Goal: Information Seeking & Learning: Learn about a topic

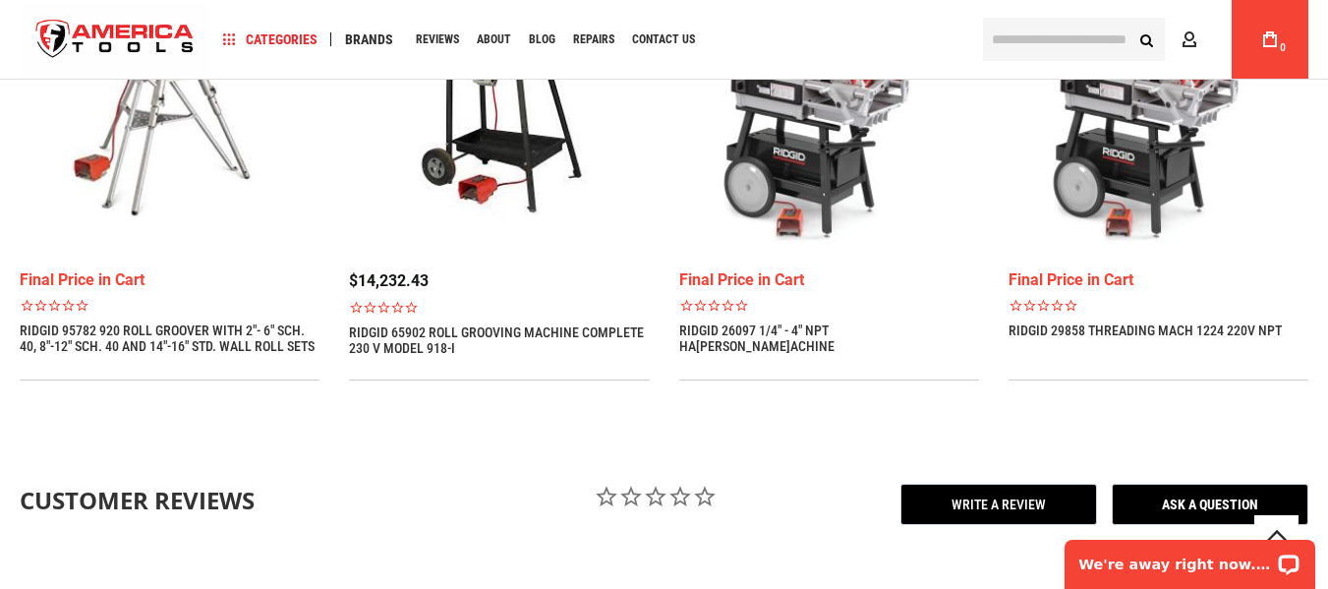
scroll to position [1770, 0]
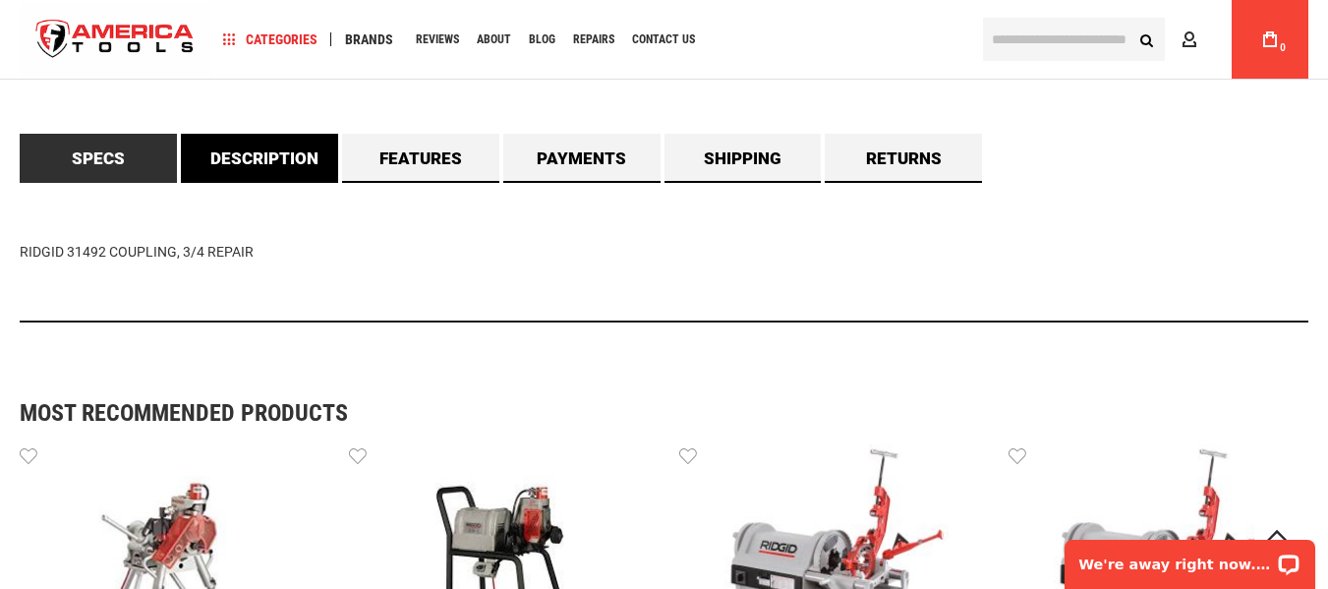
click at [312, 152] on link "Description" at bounding box center [259, 158] width 157 height 49
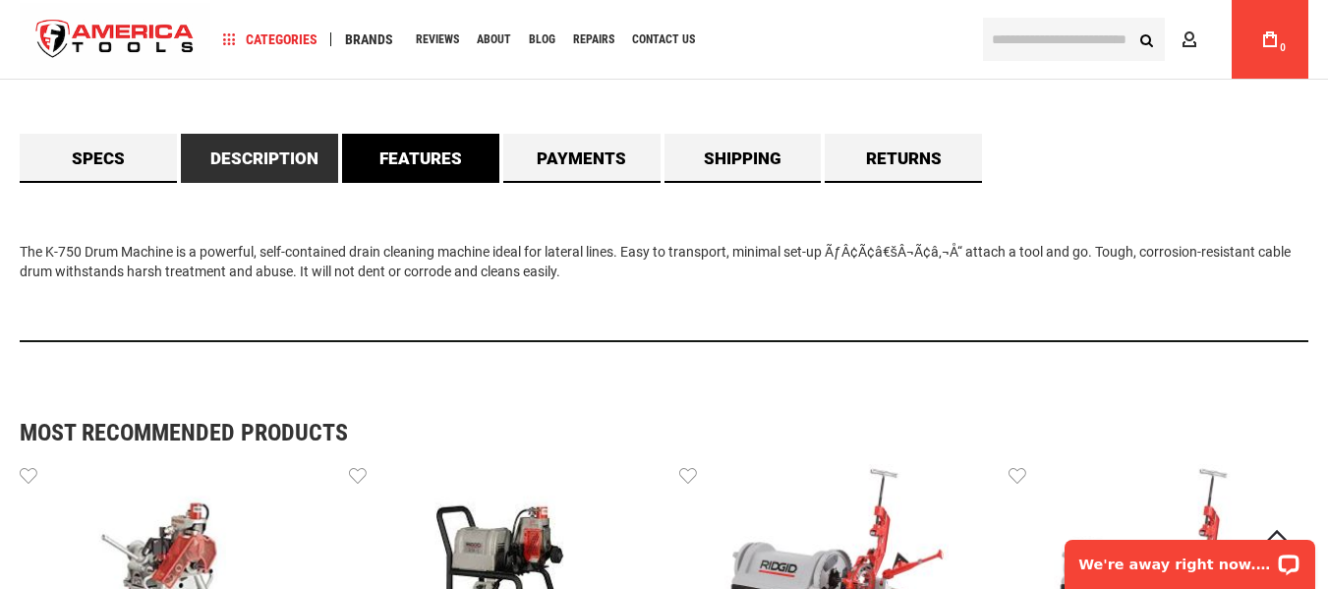
click at [446, 156] on link "Features" at bounding box center [420, 158] width 157 height 49
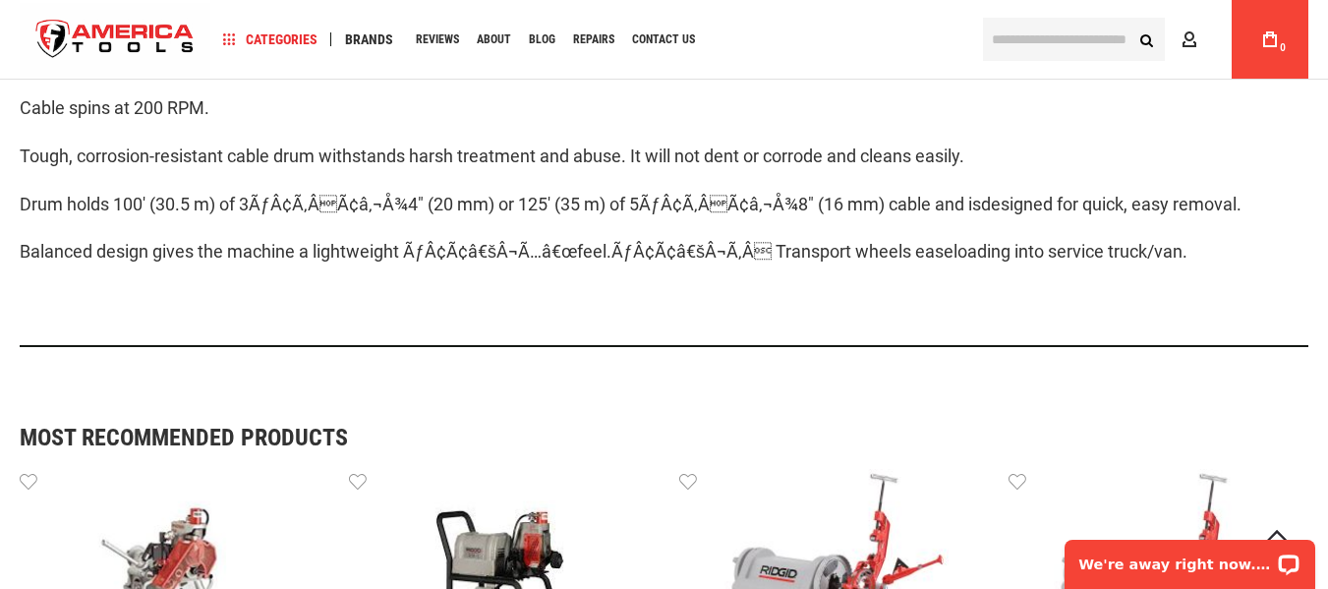
scroll to position [1868, 0]
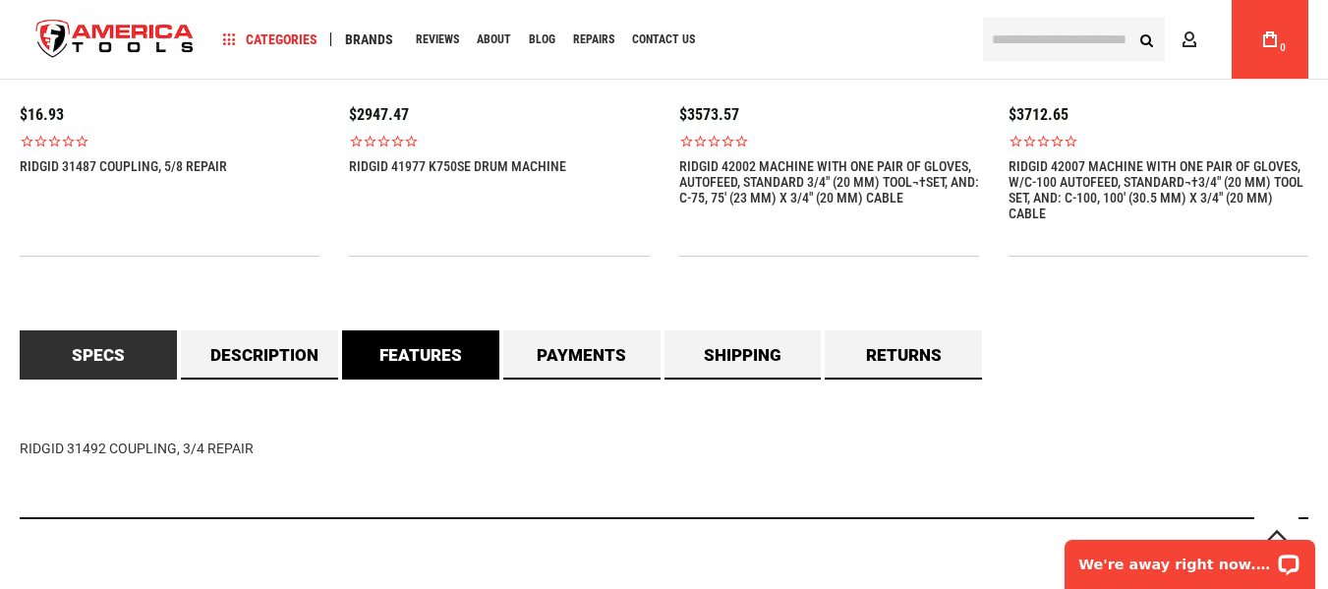
click at [414, 355] on link "Features" at bounding box center [420, 354] width 157 height 49
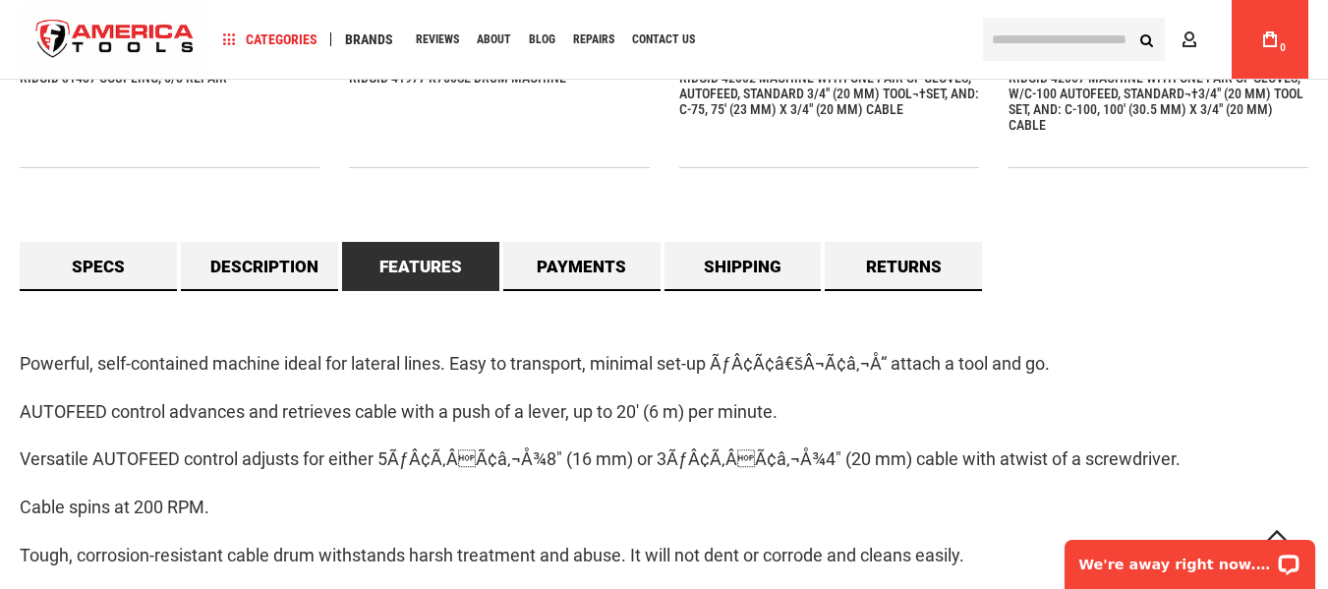
scroll to position [1770, 0]
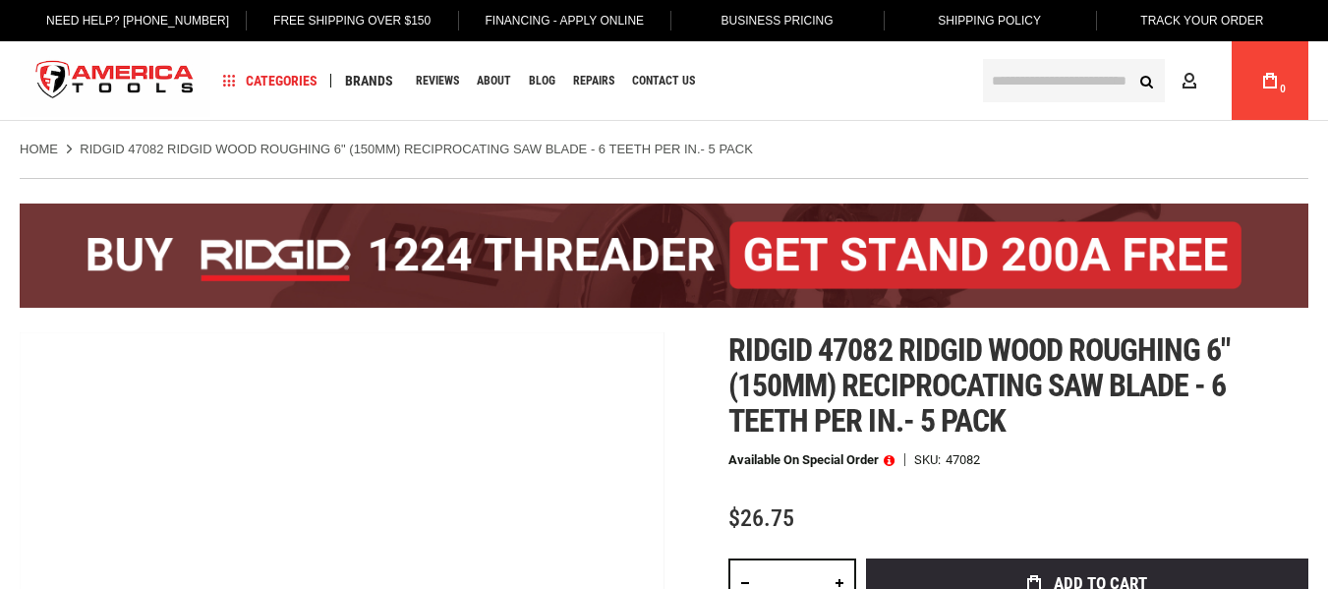
click at [935, 331] on span "Ridgid 47082 ridgid wood roughing 6" (150mm) reciprocating saw blade - 6 teeth …" at bounding box center [979, 385] width 501 height 108
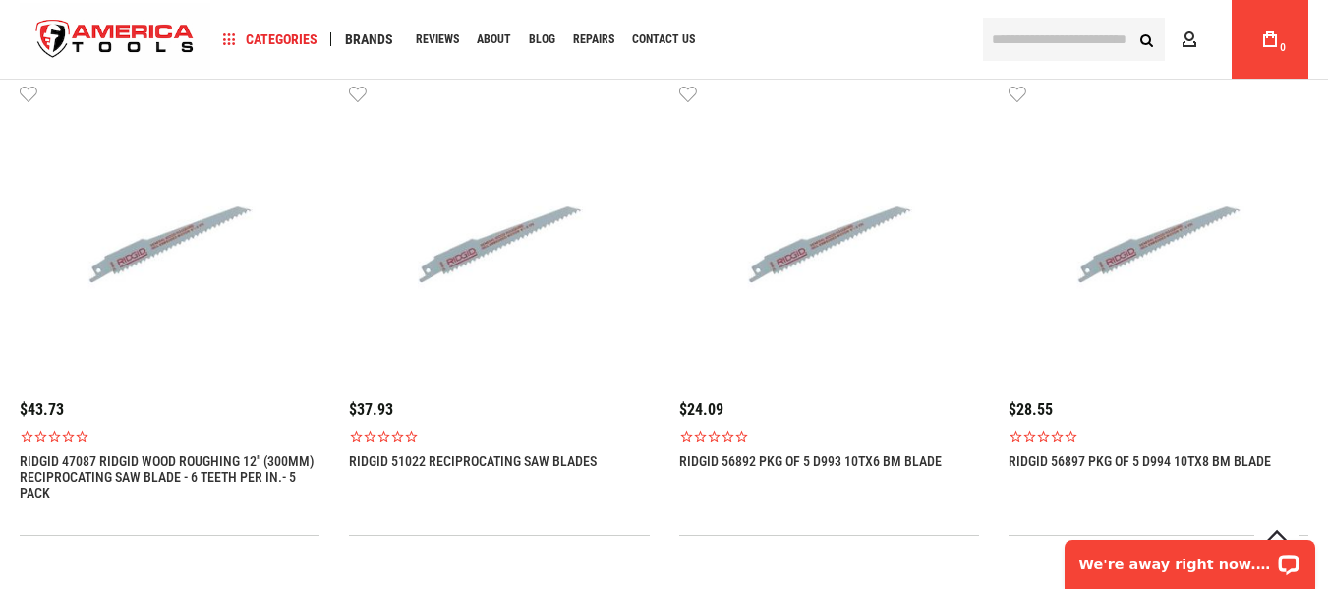
scroll to position [1770, 0]
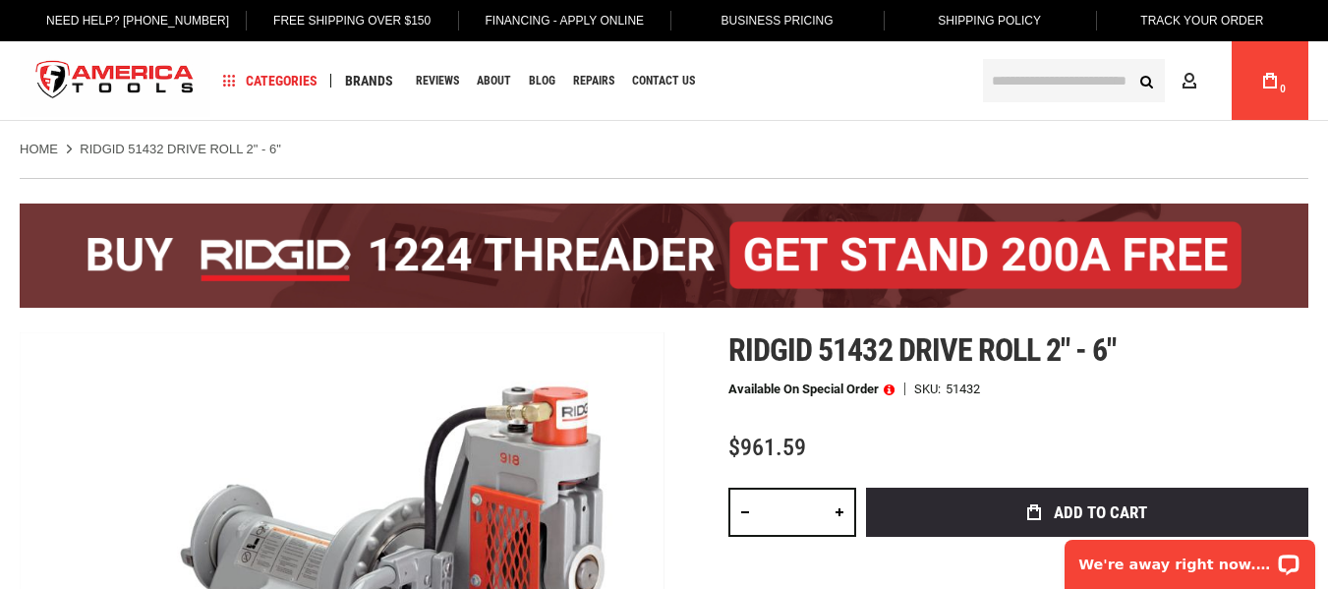
click at [1213, 378] on div "Ridgid 51432 drive roll 2" - 6" Available on Special Order SKU 51432 $961.59 To…" at bounding box center [1019, 563] width 580 height 462
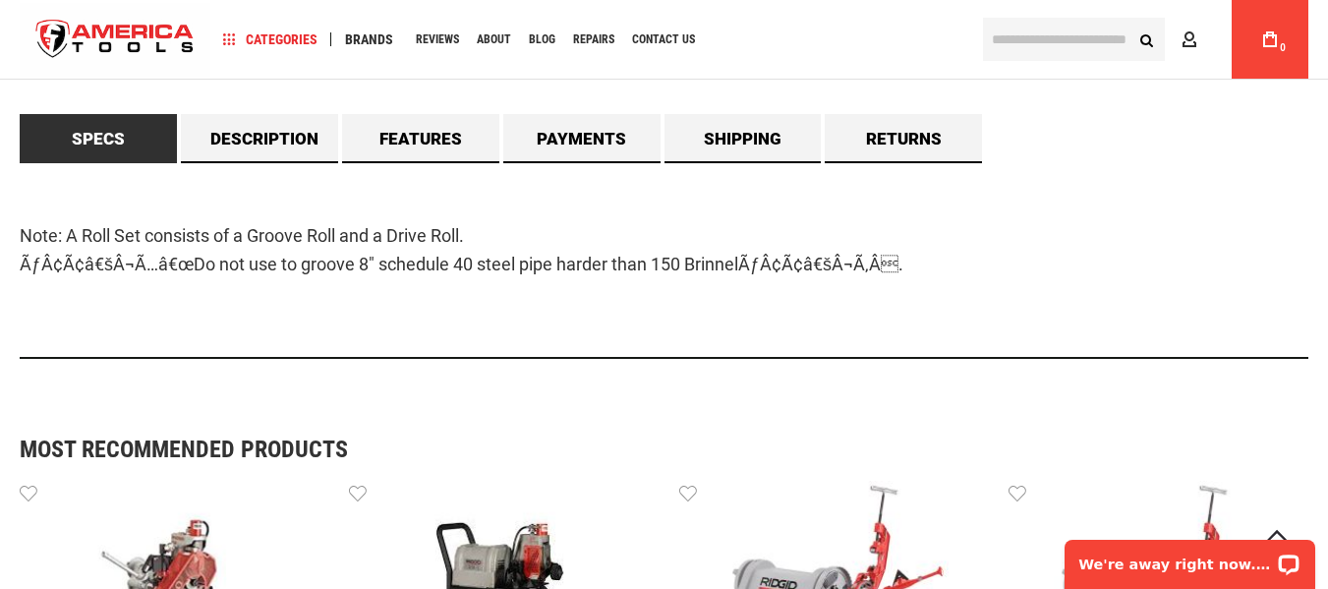
scroll to position [1573, 0]
